Goal: Ask a question: Seek information or help from site administrators or community

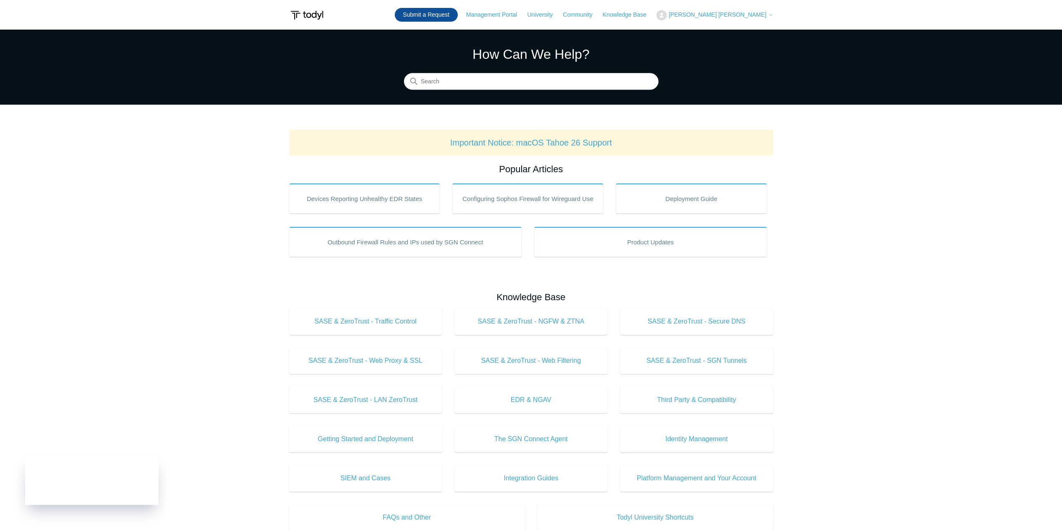
click at [458, 16] on link "Submit a Request" at bounding box center [426, 15] width 63 height 14
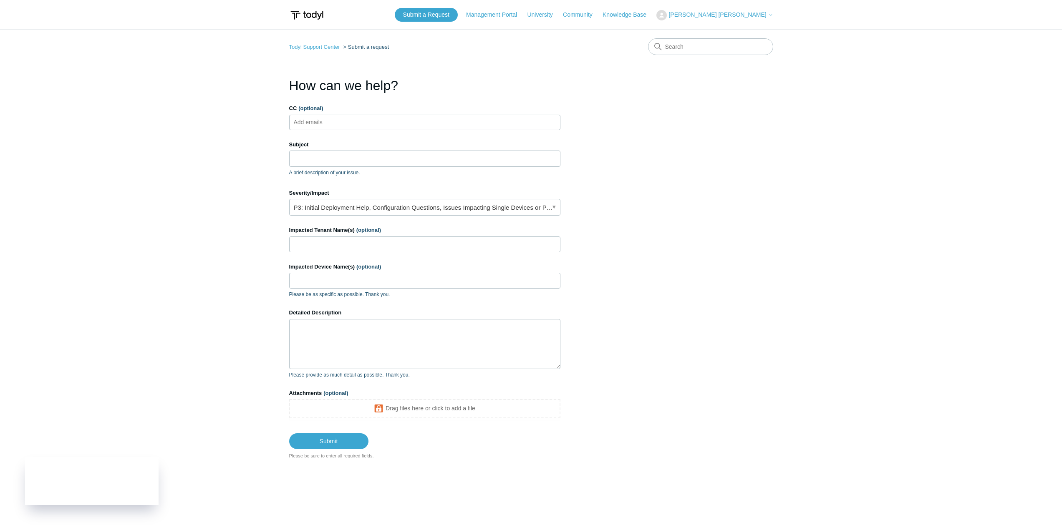
click at [450, 128] on ul "Add emails" at bounding box center [424, 122] width 271 height 15
click at [448, 159] on input "Subject" at bounding box center [424, 159] width 271 height 16
click at [514, 162] on input "Subject" at bounding box center [424, 159] width 271 height 16
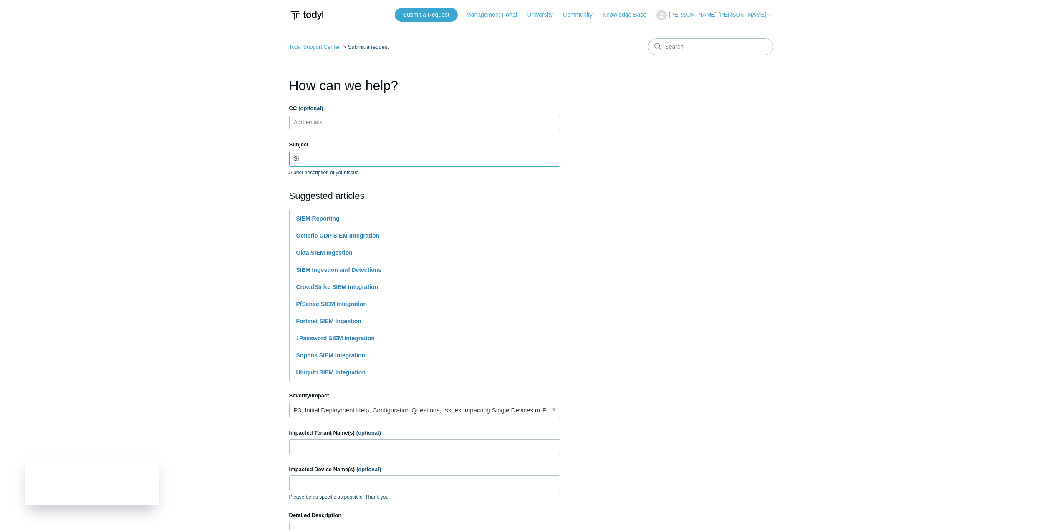
type input "S"
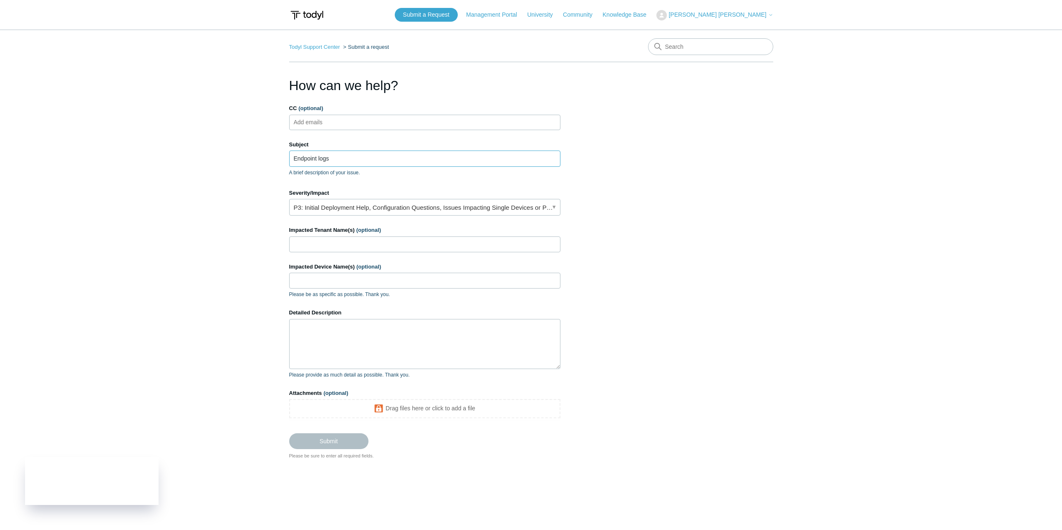
type input "Endpoint logs"
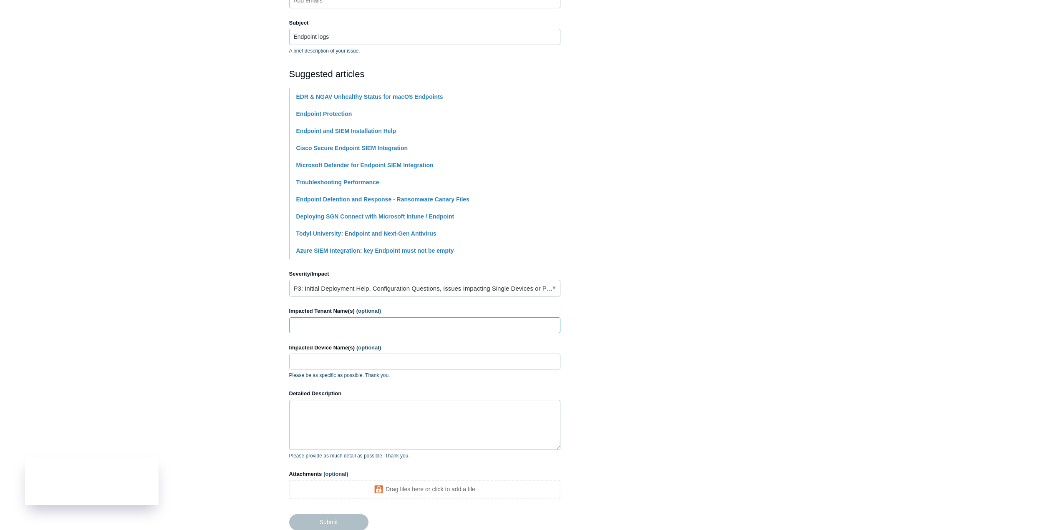
scroll to position [125, 0]
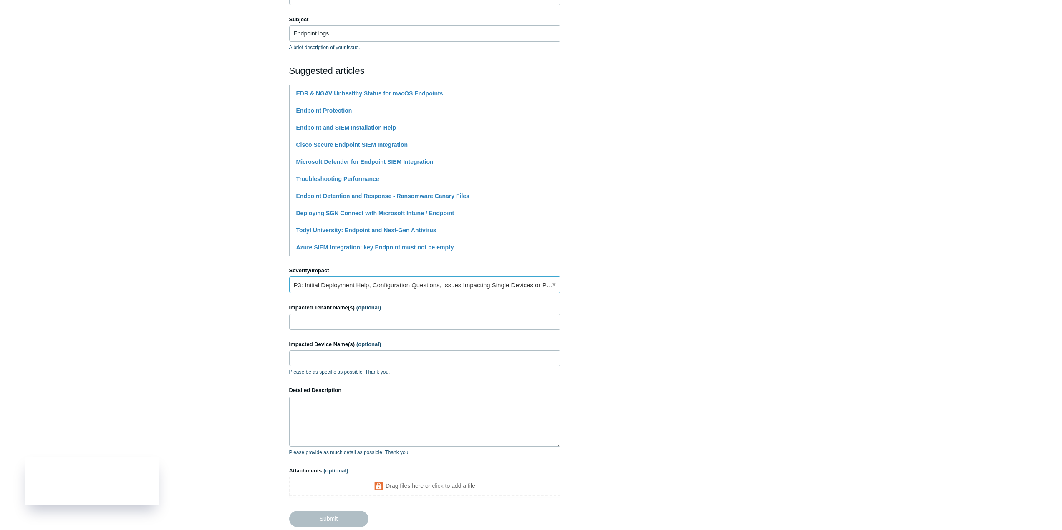
click at [497, 280] on link "P3: Initial Deployment Help, Configuration Questions, Issues Impacting Single D…" at bounding box center [424, 285] width 271 height 17
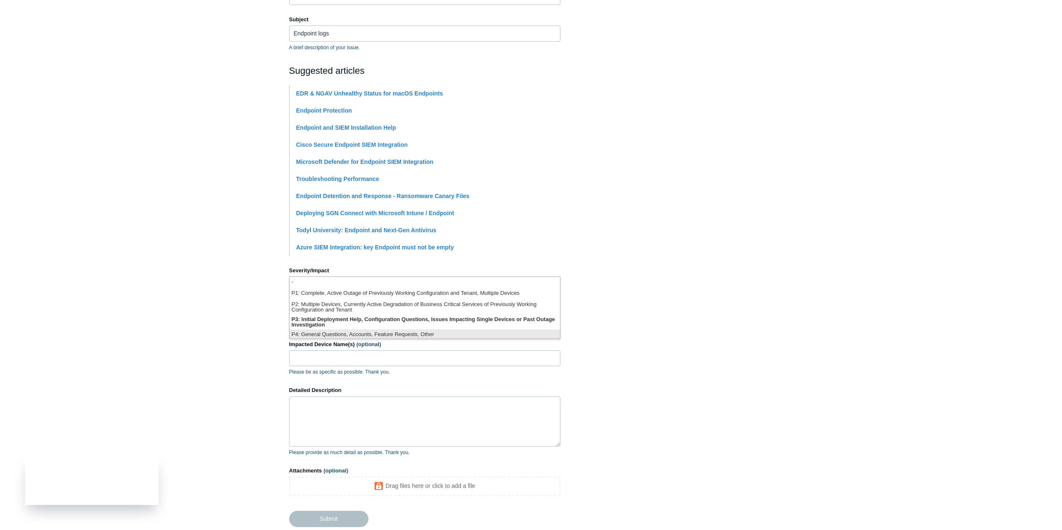
scroll to position [2, 0]
click at [467, 333] on li "P4: General Questions, Accounts, Feature Requests, Other" at bounding box center [425, 332] width 270 height 11
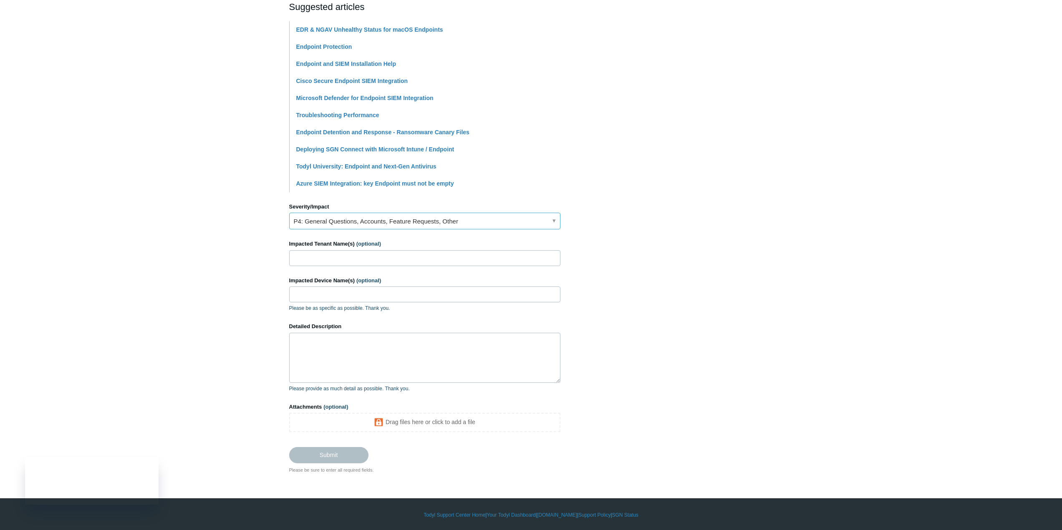
scroll to position [190, 0]
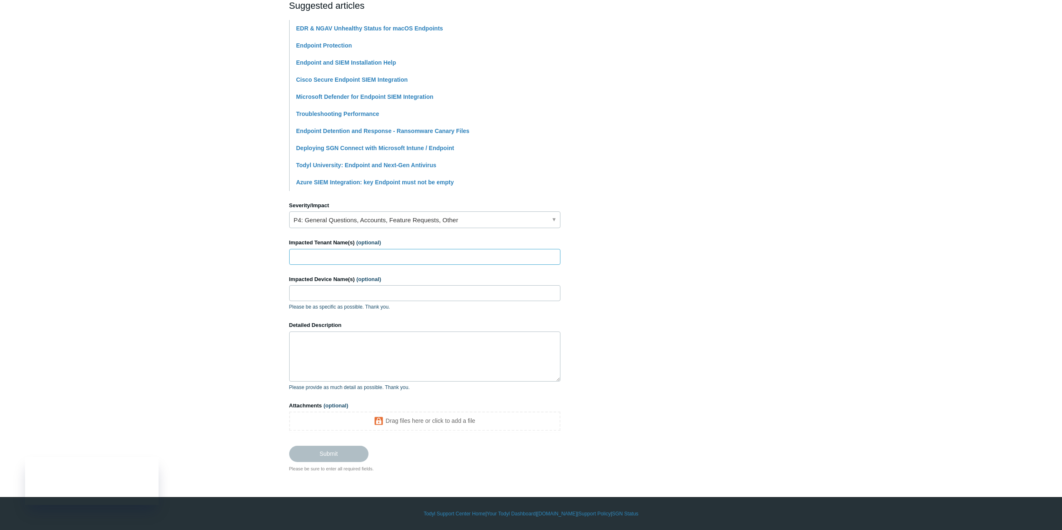
click at [420, 252] on input "Impacted Tenant Name(s) (optional)" at bounding box center [424, 257] width 271 height 16
type input "Next Century Technologies"
click at [436, 295] on input "Impacted Device Name(s) (optional)" at bounding box center [424, 293] width 271 height 16
click at [436, 344] on textarea "Detailed Description" at bounding box center [424, 357] width 271 height 50
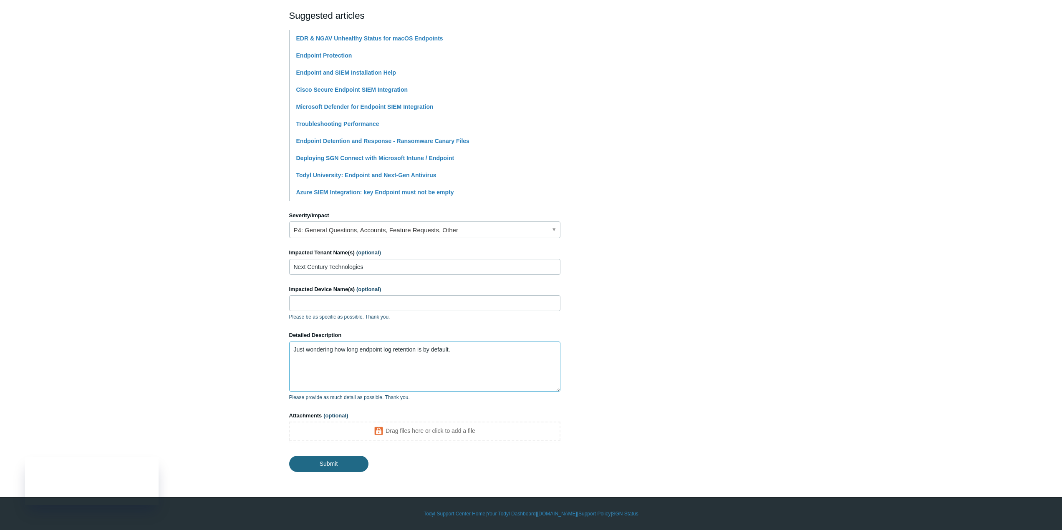
type textarea "Just wondering how long endpoint log retention is by default."
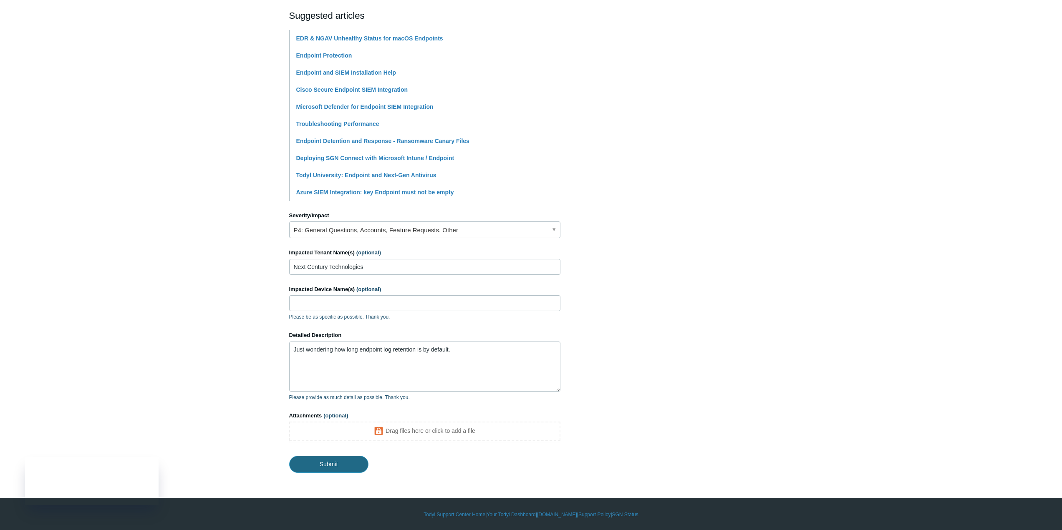
click at [349, 463] on input "Submit" at bounding box center [328, 464] width 79 height 17
